Goal: Task Accomplishment & Management: Use online tool/utility

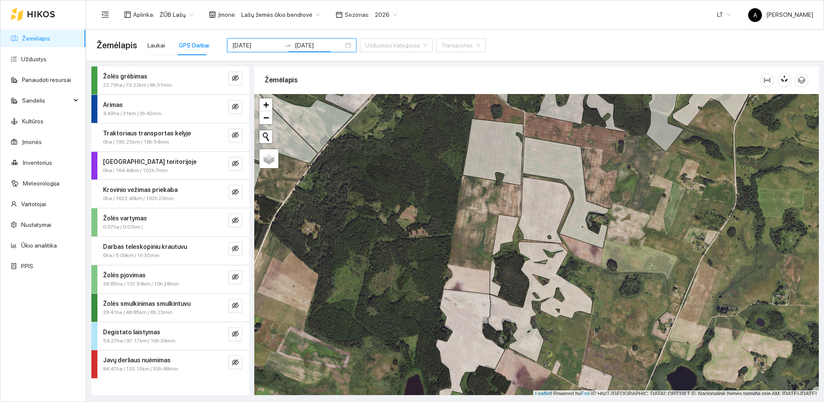
scroll to position [3, 0]
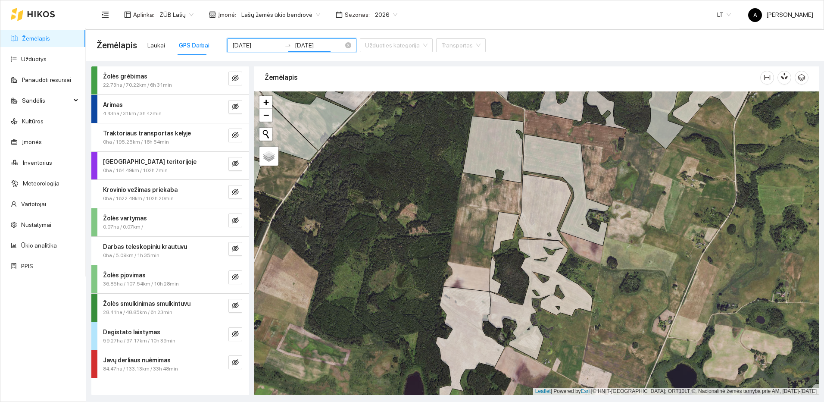
click at [262, 47] on input "[DATE]" at bounding box center [256, 45] width 49 height 9
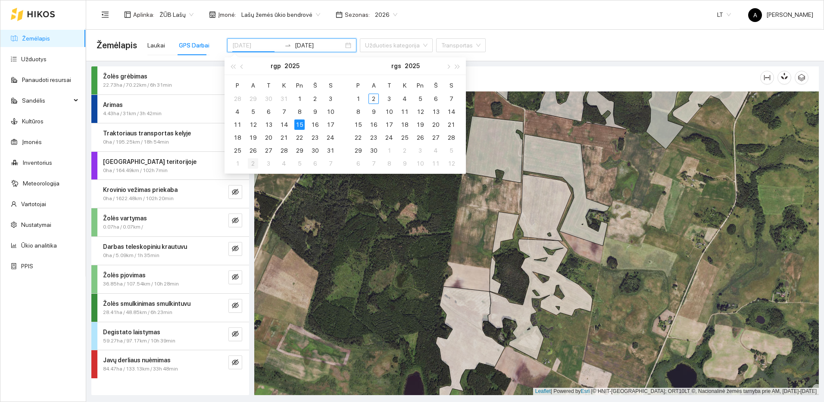
type input "[DATE]"
click at [251, 164] on div "2" at bounding box center [253, 163] width 10 height 10
click at [251, 164] on div "7" at bounding box center [253, 163] width 10 height 10
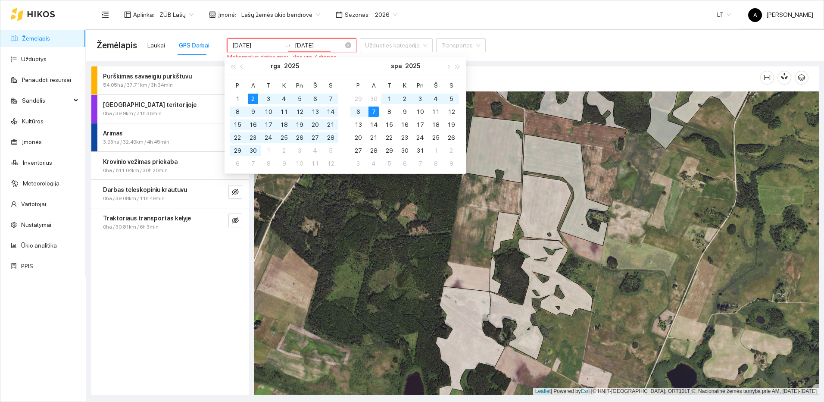
drag, startPoint x: 302, startPoint y: 45, endPoint x: 307, endPoint y: 44, distance: 5.2
click at [307, 44] on input "[DATE]" at bounding box center [319, 45] width 49 height 9
type input "[DATE]"
click at [254, 97] on div "2" at bounding box center [253, 99] width 10 height 10
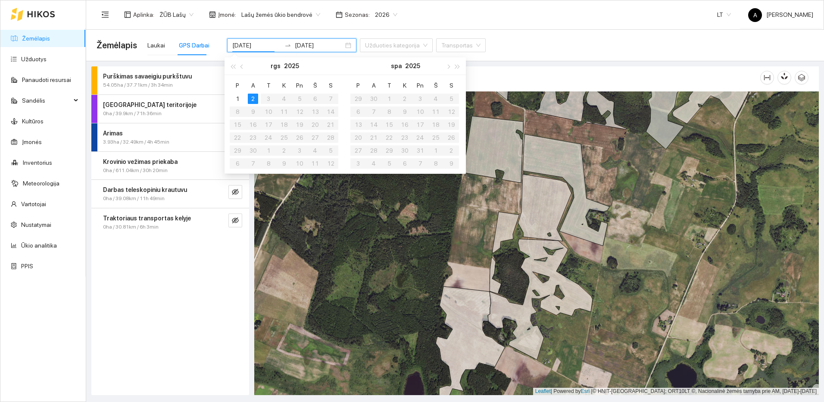
type input "[DATE]"
click at [435, 12] on div "Aplinka : ŽŪB Lašų Įmonė : Lašų žemės ūkio bendrovė Sezonas : 2026 LT A Agro La…" at bounding box center [455, 14] width 717 height 28
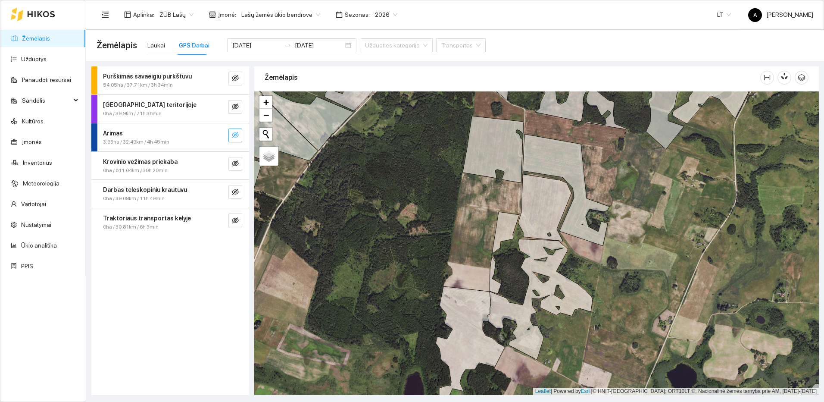
click at [233, 134] on icon "eye-invisible" at bounding box center [235, 135] width 7 height 6
click at [221, 136] on icon "search" at bounding box center [218, 134] width 7 height 7
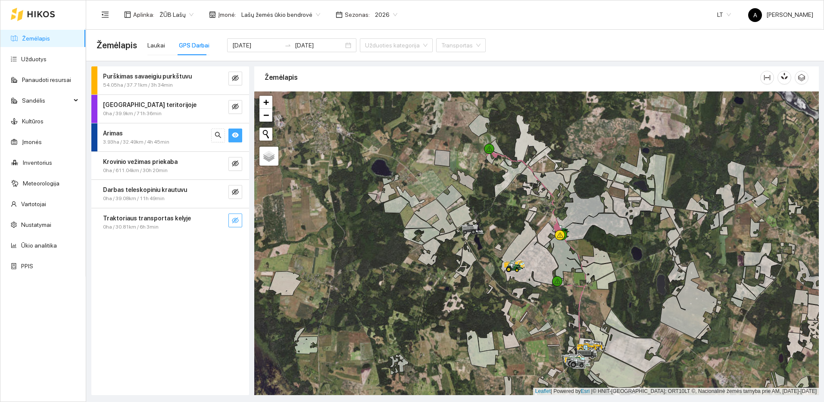
click at [234, 224] on button "button" at bounding box center [235, 220] width 14 height 14
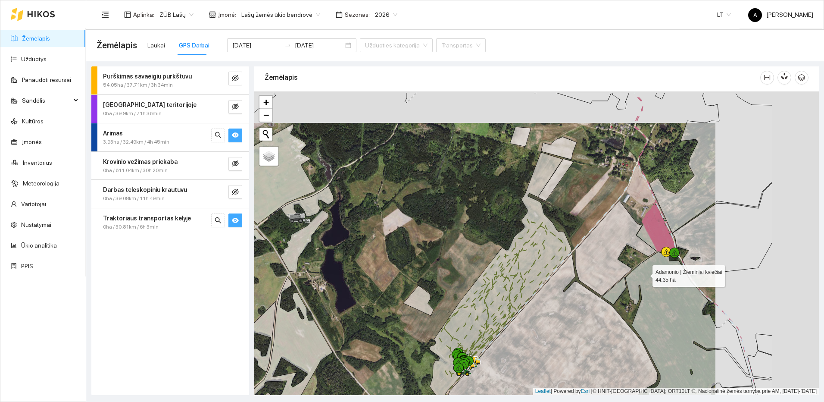
drag, startPoint x: 751, startPoint y: 242, endPoint x: 634, endPoint y: 273, distance: 120.4
click at [637, 274] on icon at bounding box center [688, 339] width 127 height 174
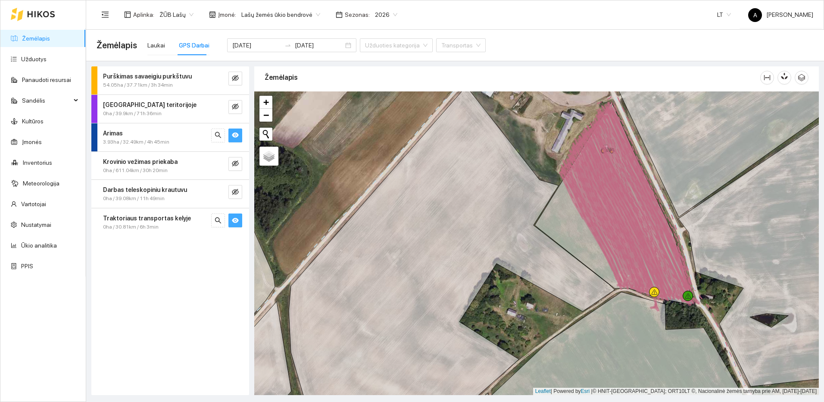
click at [240, 222] on button "button" at bounding box center [235, 220] width 14 height 14
click at [238, 221] on icon "eye-invisible" at bounding box center [235, 220] width 7 height 7
click at [238, 221] on icon "eye" at bounding box center [235, 220] width 7 height 7
click at [233, 137] on icon "eye" at bounding box center [235, 134] width 7 height 7
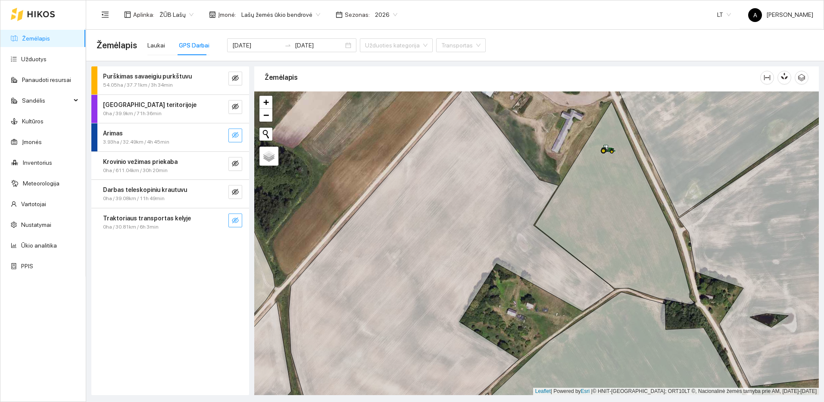
click at [233, 137] on icon "eye-invisible" at bounding box center [235, 135] width 7 height 6
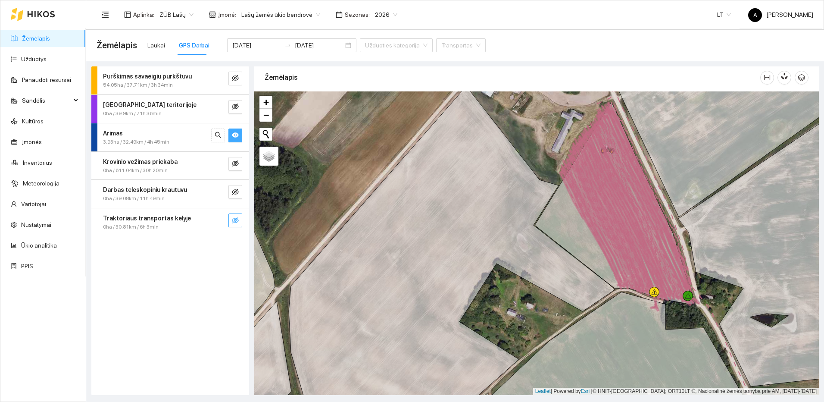
click at [233, 137] on icon "eye" at bounding box center [235, 134] width 7 height 7
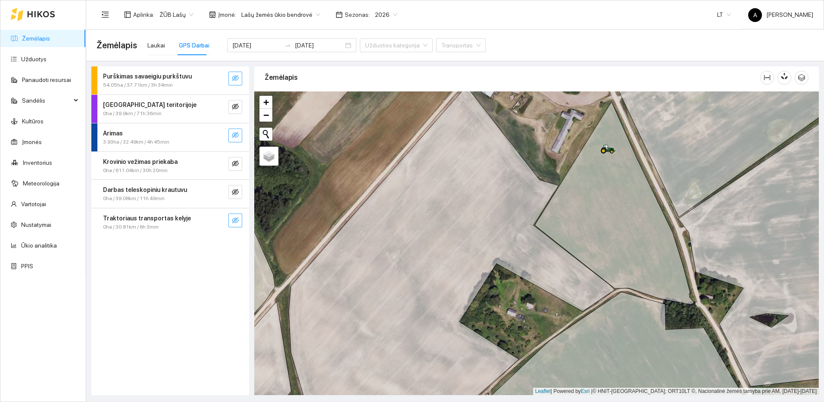
click at [237, 79] on icon "eye-invisible" at bounding box center [235, 78] width 7 height 7
click at [221, 82] on span "search" at bounding box center [218, 79] width 7 height 8
